Goal: Information Seeking & Learning: Compare options

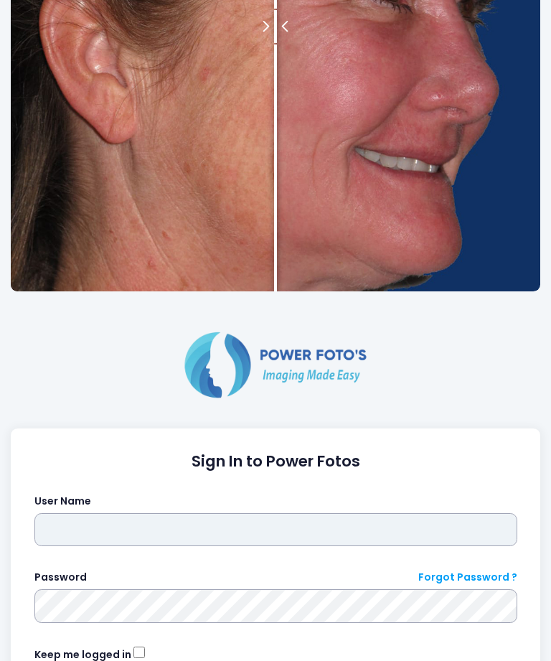
click at [238, 538] on input "text" at bounding box center [275, 529] width 483 height 33
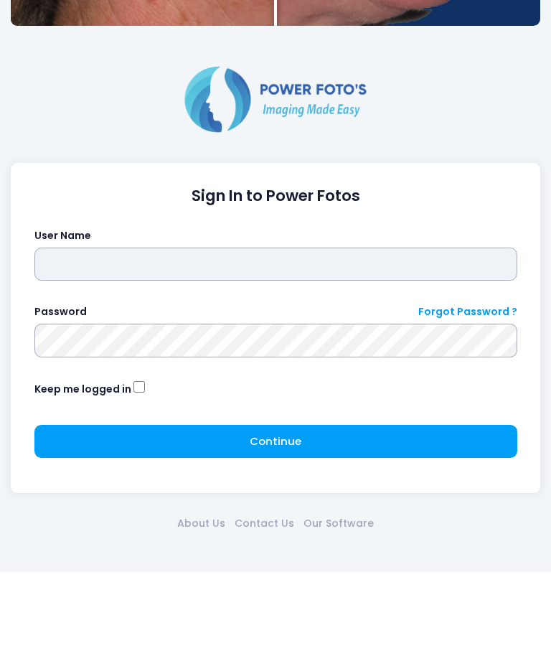
type input "*********"
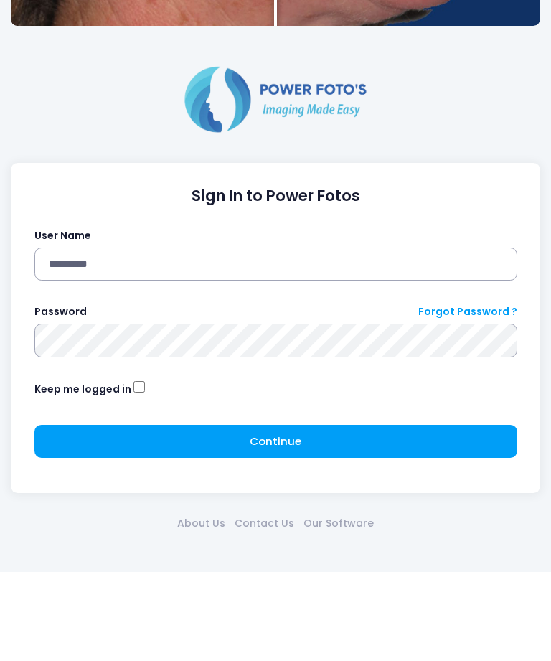
click button "submit" at bounding box center [0, 0] width 0 height 0
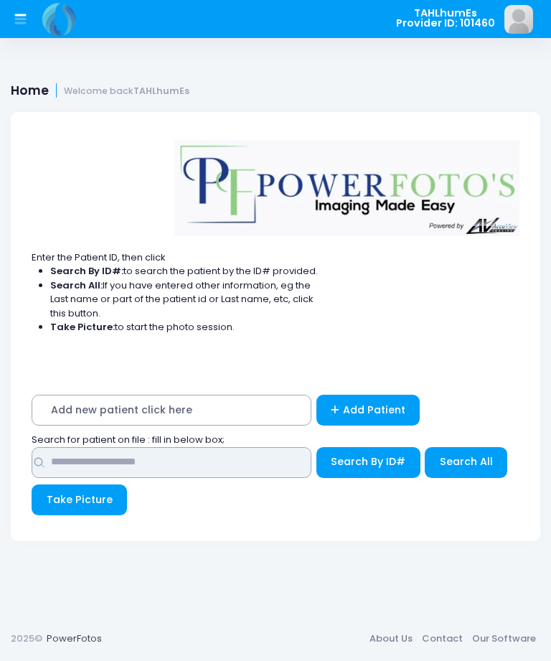
click at [161, 458] on input "text" at bounding box center [172, 462] width 280 height 31
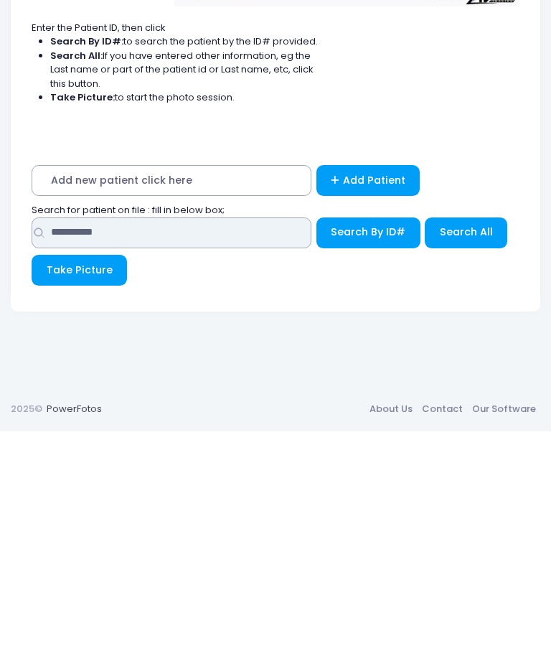
type input "**********"
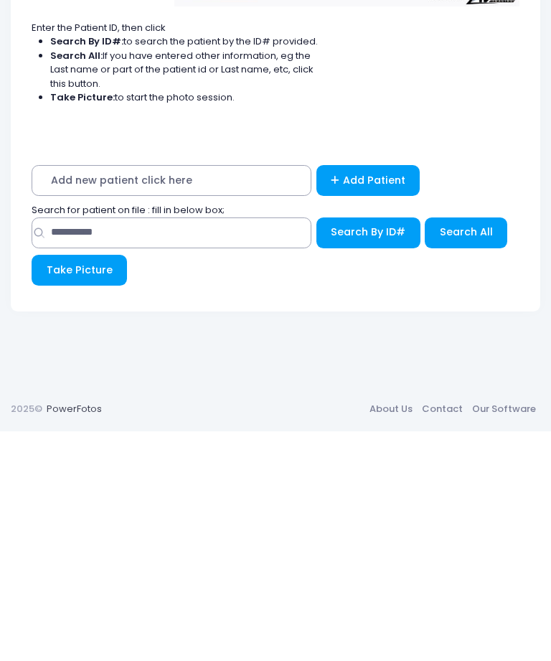
click at [360, 454] on span "Search By ID#" at bounding box center [368, 461] width 75 height 14
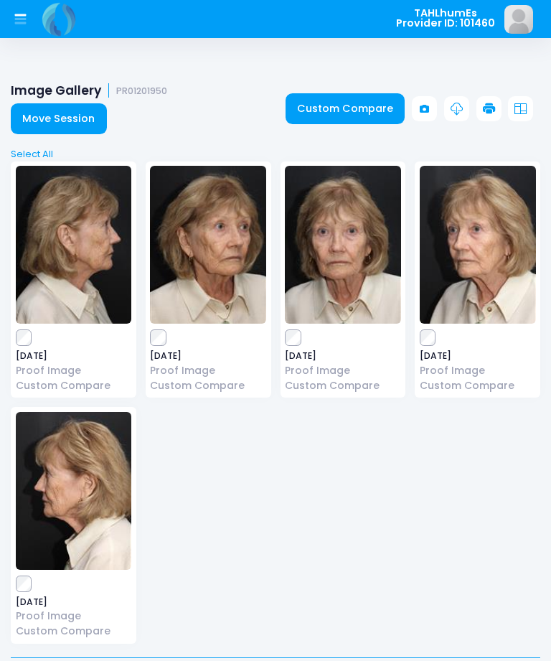
click at [359, 109] on link "Custom Compare" at bounding box center [346, 108] width 120 height 31
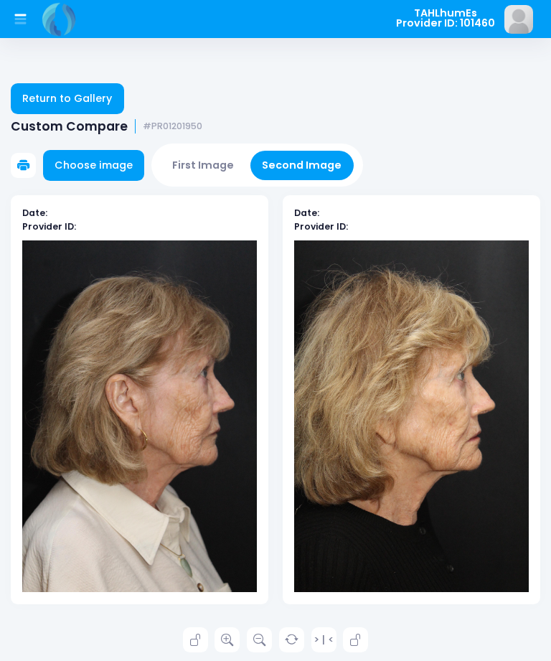
click at [98, 108] on link "Return to Gallery" at bounding box center [67, 98] width 113 height 31
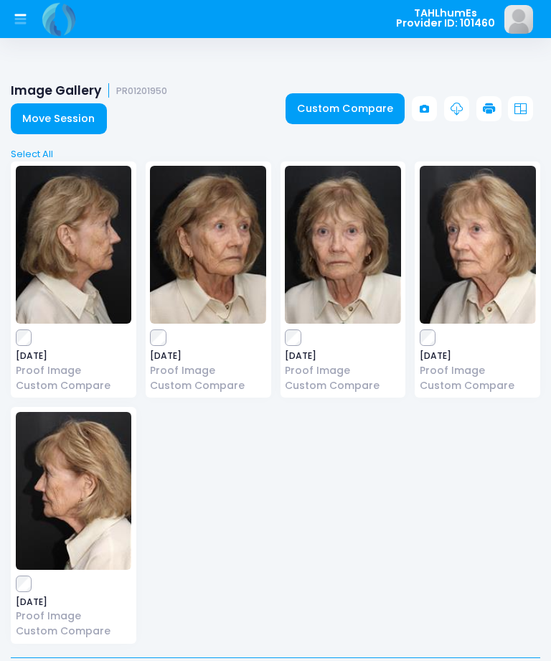
click at [351, 106] on link "Custom Compare" at bounding box center [346, 108] width 120 height 31
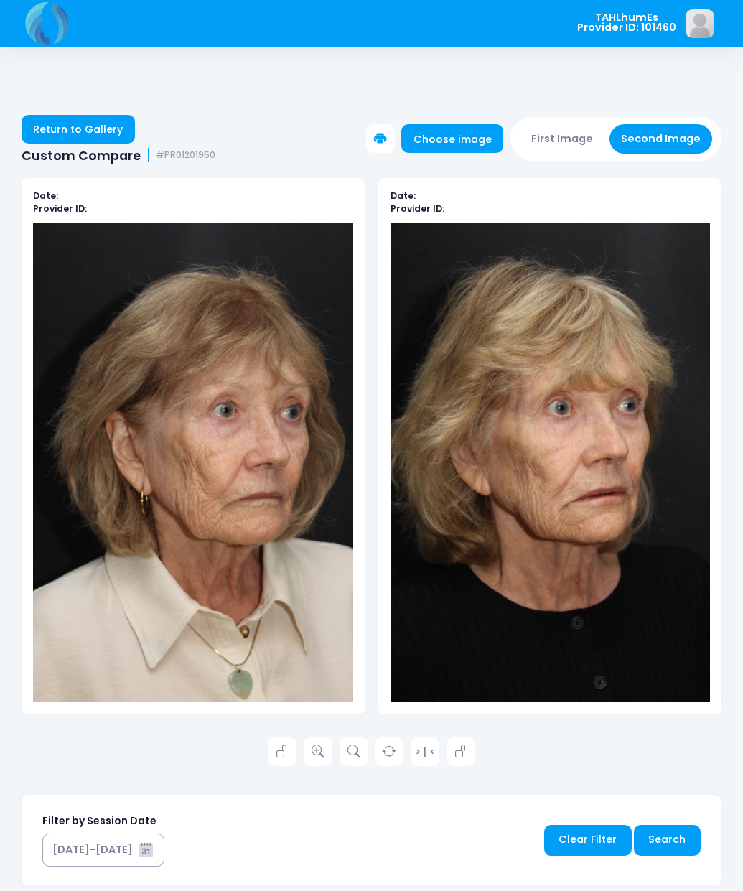
scroll to position [26, 0]
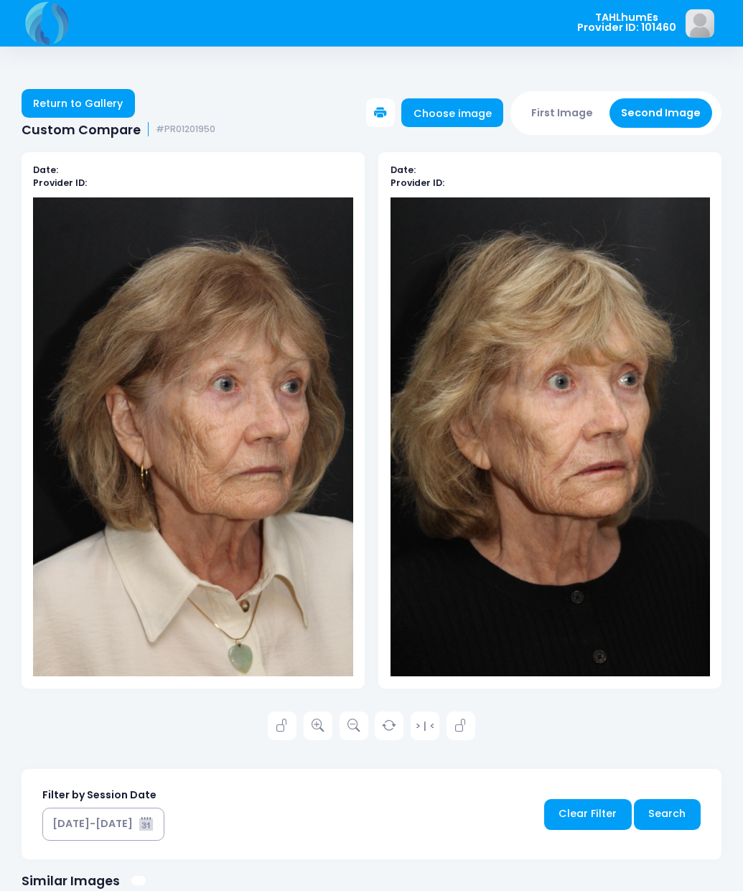
click at [247, 580] on img at bounding box center [192, 436] width 319 height 479
click at [98, 110] on link "Return to Gallery" at bounding box center [78, 103] width 113 height 29
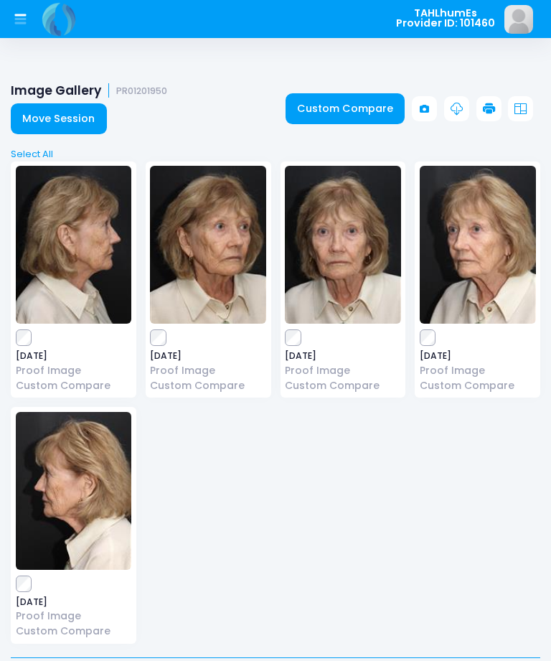
click at [367, 109] on link "Custom Compare" at bounding box center [346, 108] width 120 height 31
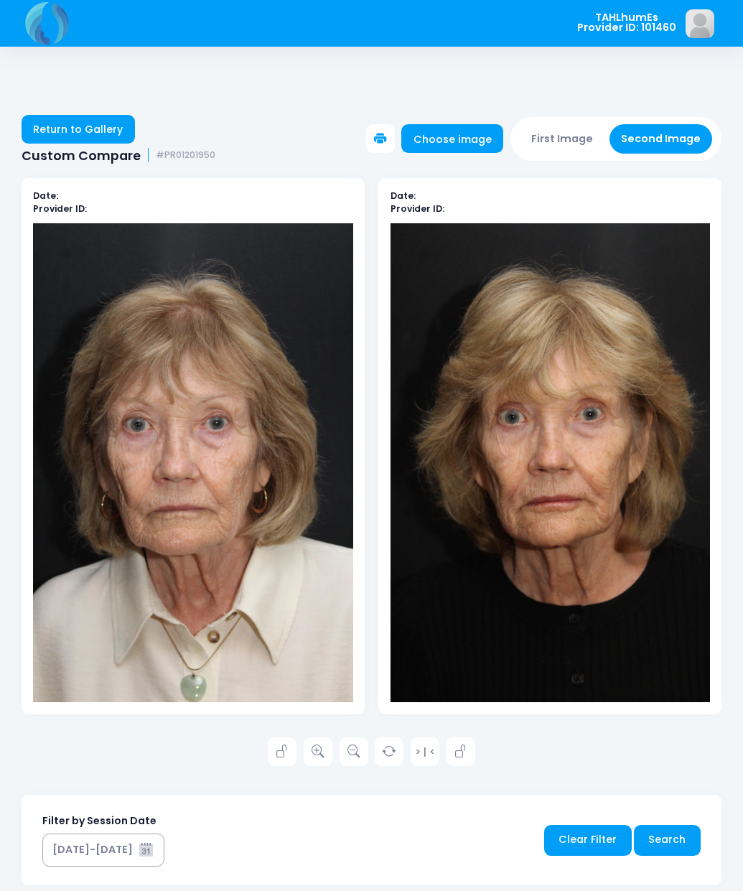
scroll to position [26, 0]
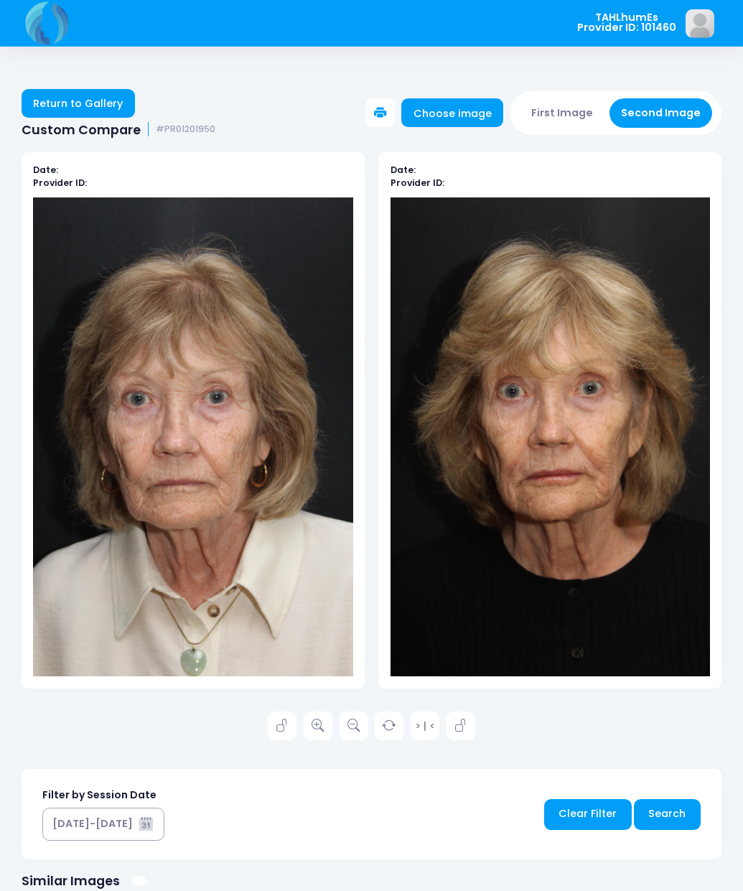
click at [439, 115] on link "Choose image" at bounding box center [452, 112] width 102 height 29
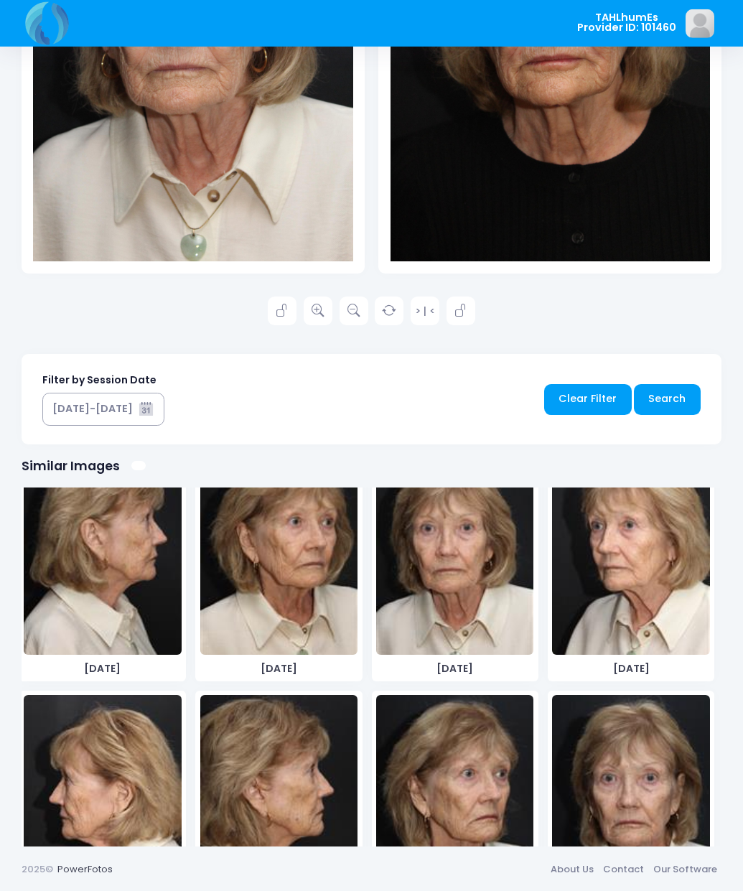
scroll to position [70, 0]
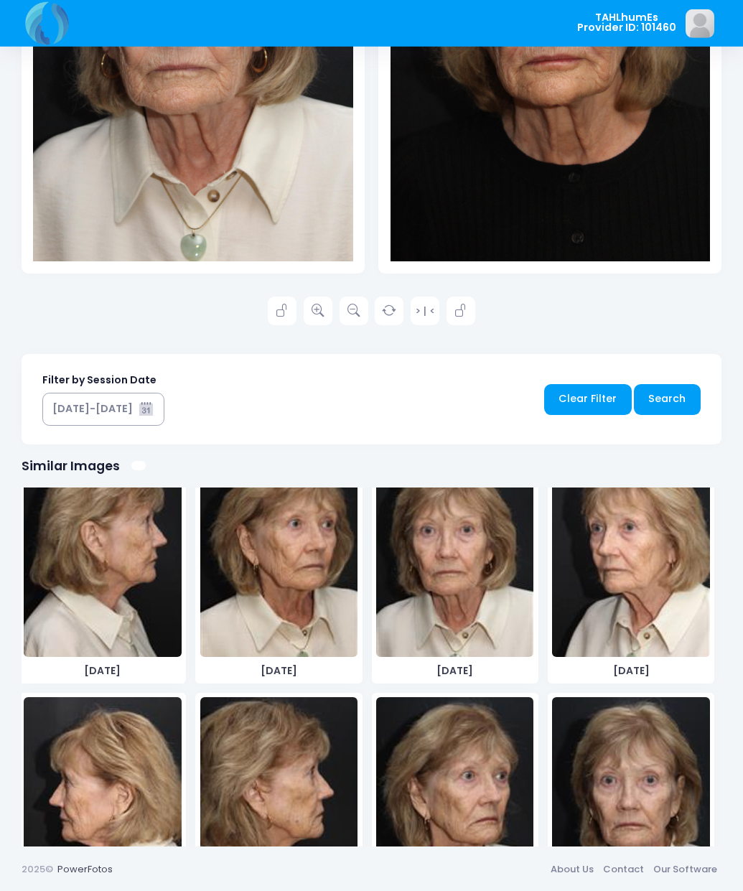
click at [113, 582] on img at bounding box center [102, 548] width 157 height 215
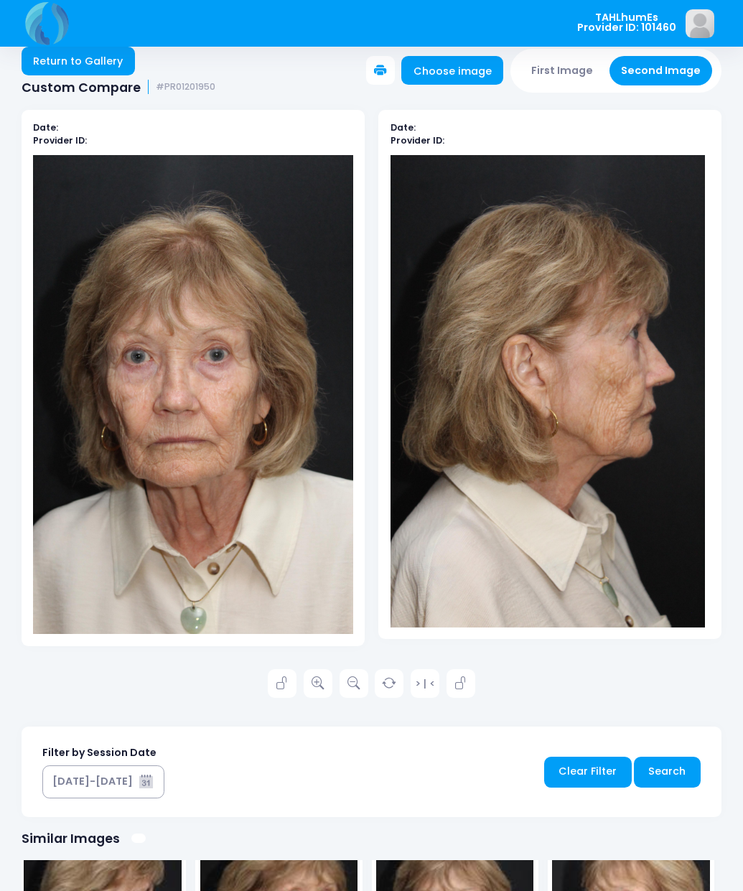
scroll to position [65, 0]
